Goal: Information Seeking & Learning: Learn about a topic

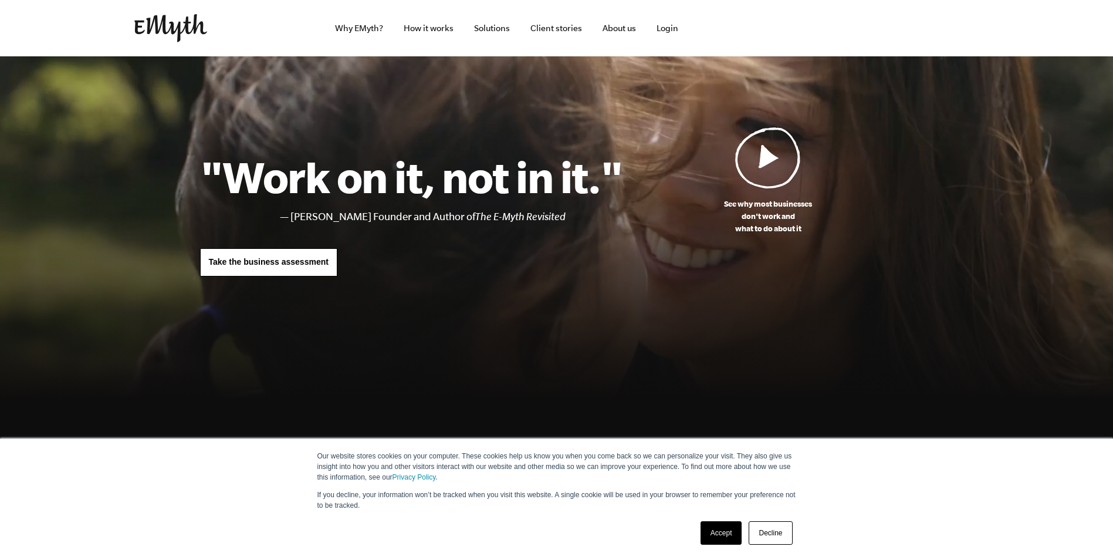
click at [489, 28] on link "Solutions" at bounding box center [492, 28] width 55 height 56
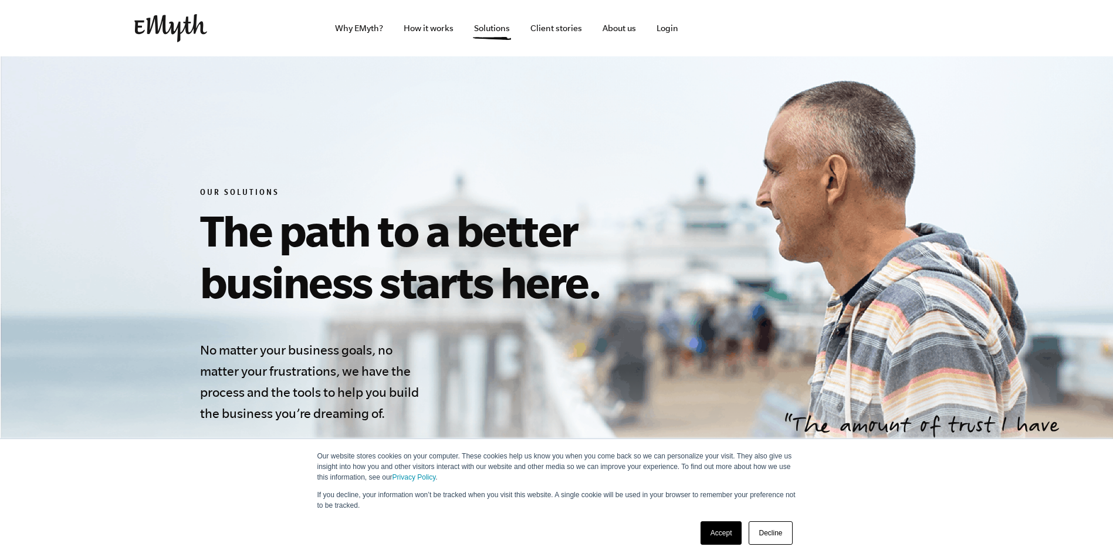
click at [435, 24] on link "How it works" at bounding box center [428, 28] width 69 height 56
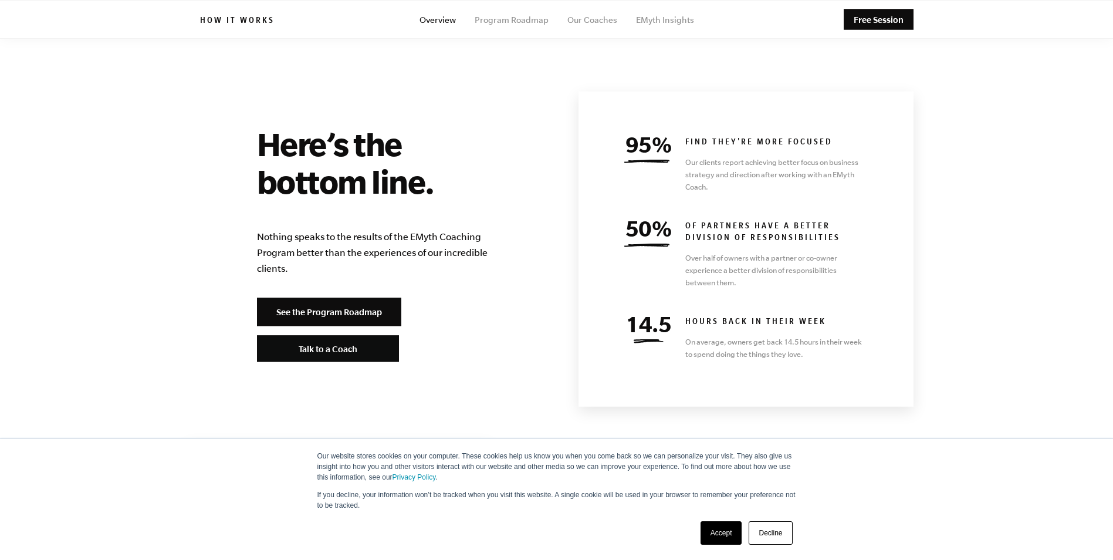
scroll to position [5048, 0]
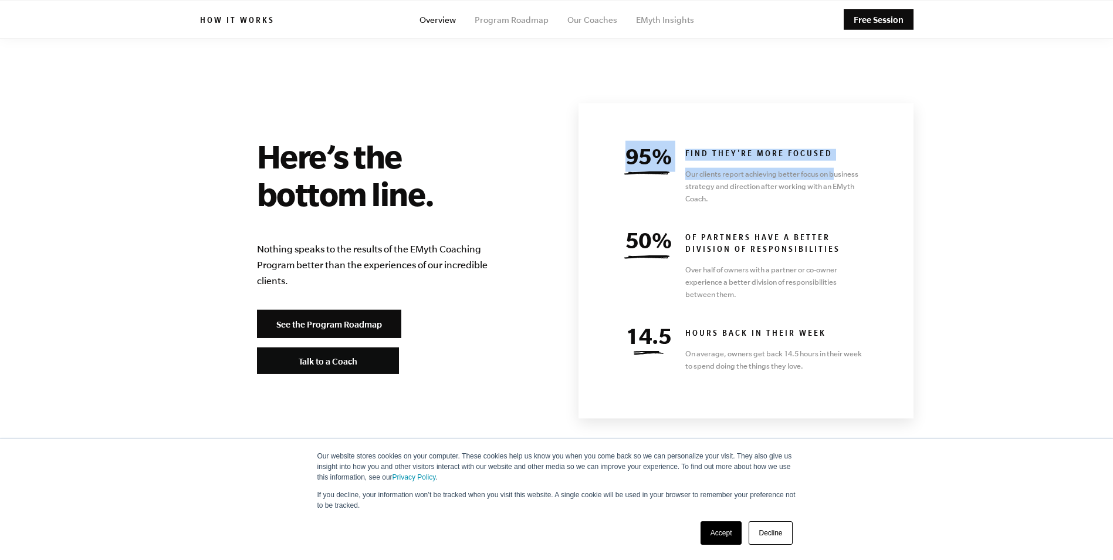
drag, startPoint x: 662, startPoint y: 115, endPoint x: 837, endPoint y: 140, distance: 177.3
click at [837, 149] on div "95% find they're more focused Our clients report achieving better focus on busi…" at bounding box center [746, 177] width 243 height 56
